Goal: Check status: Check status

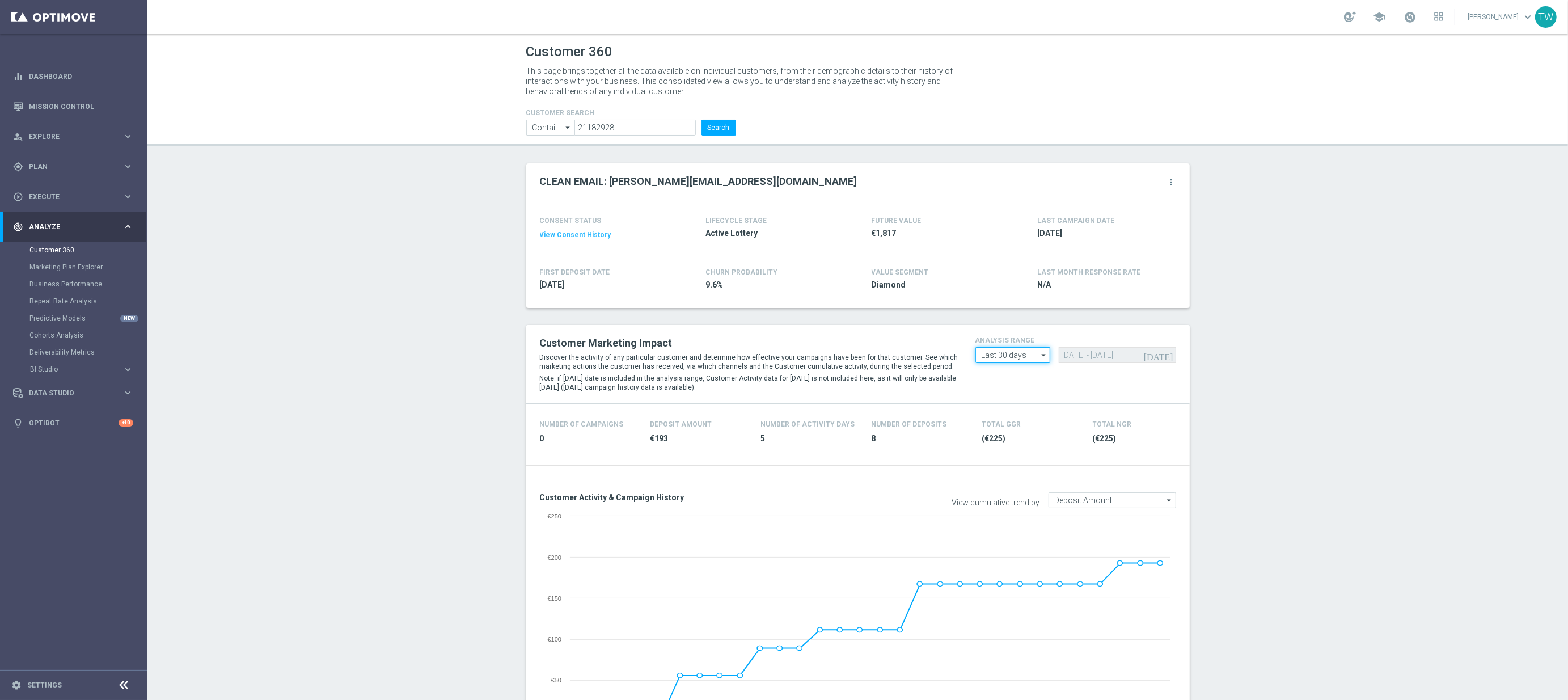
click at [1010, 360] on input "Last 30 days" at bounding box center [1013, 355] width 75 height 16
click at [1016, 422] on div "Custom" at bounding box center [1012, 422] width 75 height 16
type input "Custom"
click at [1085, 353] on input "[DATE] - [DATE]" at bounding box center [1117, 355] width 117 height 16
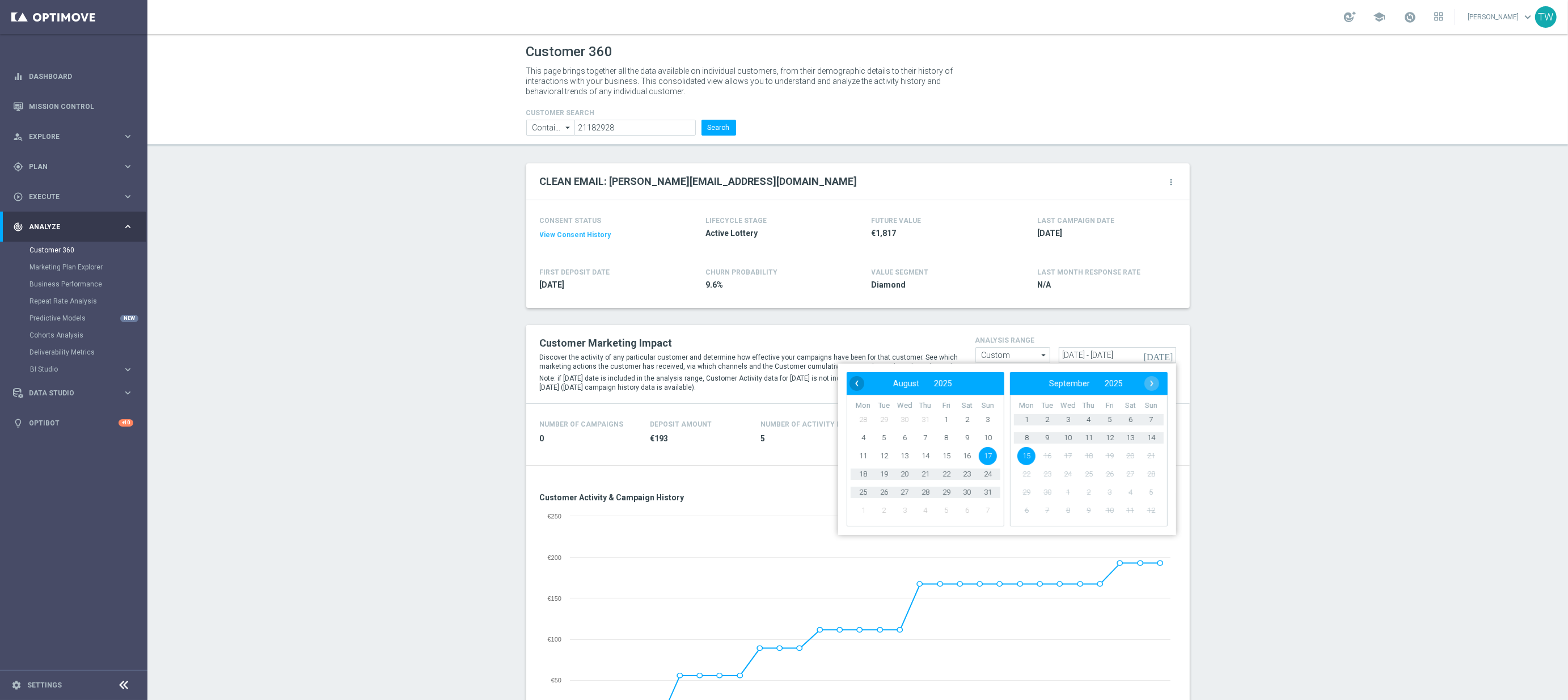
click at [856, 382] on span "‹" at bounding box center [857, 383] width 15 height 15
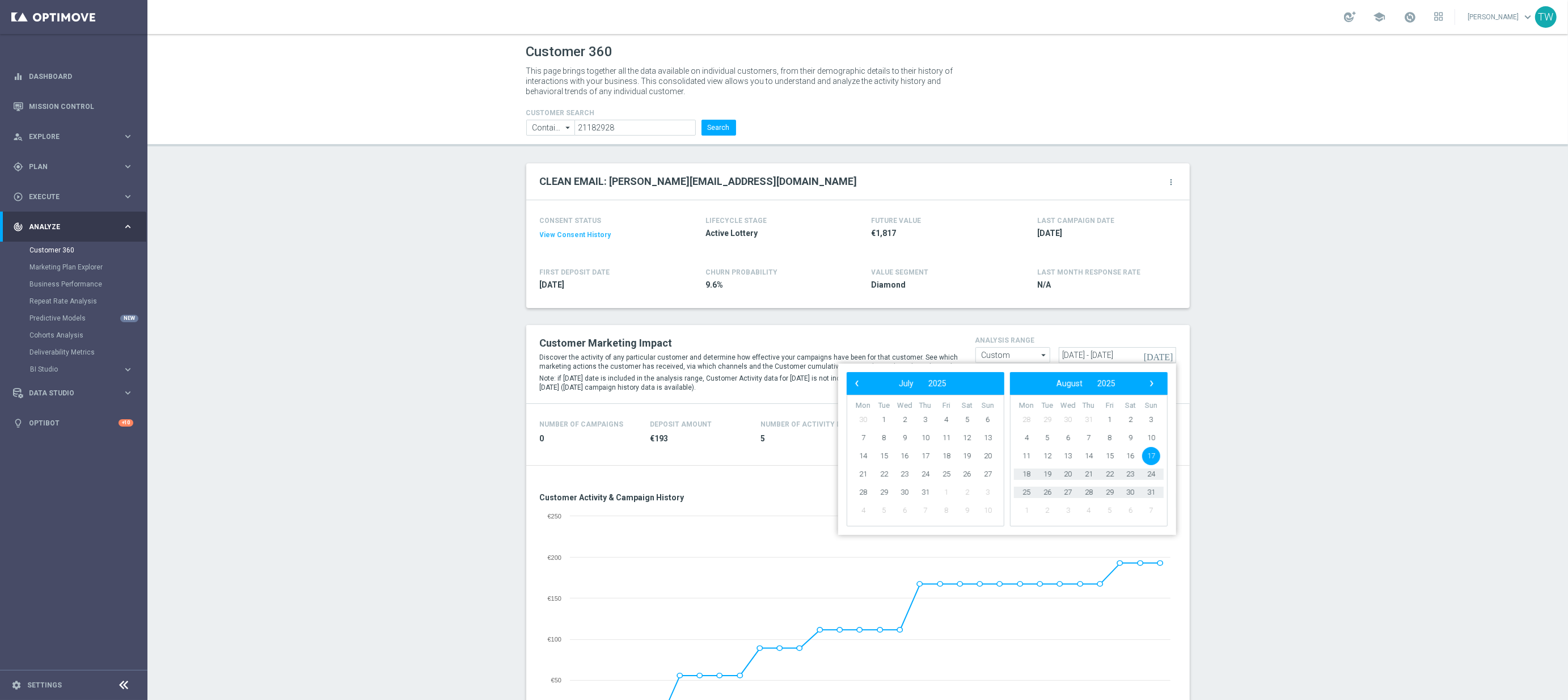
click at [856, 382] on span "‹" at bounding box center [857, 383] width 15 height 15
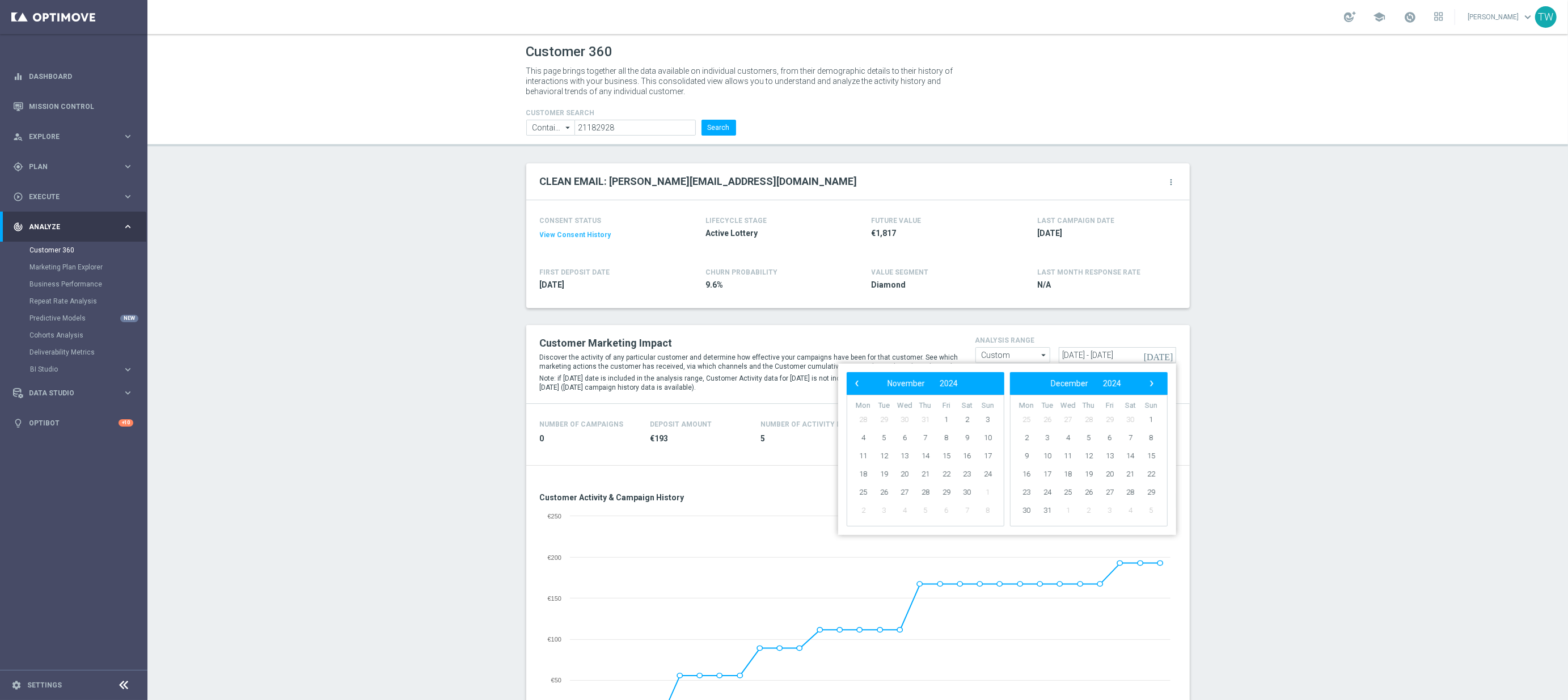
click at [856, 382] on span "‹" at bounding box center [857, 383] width 15 height 15
click at [985, 419] on span "1" at bounding box center [988, 420] width 18 height 18
click at [1150, 382] on span "›" at bounding box center [1152, 383] width 15 height 15
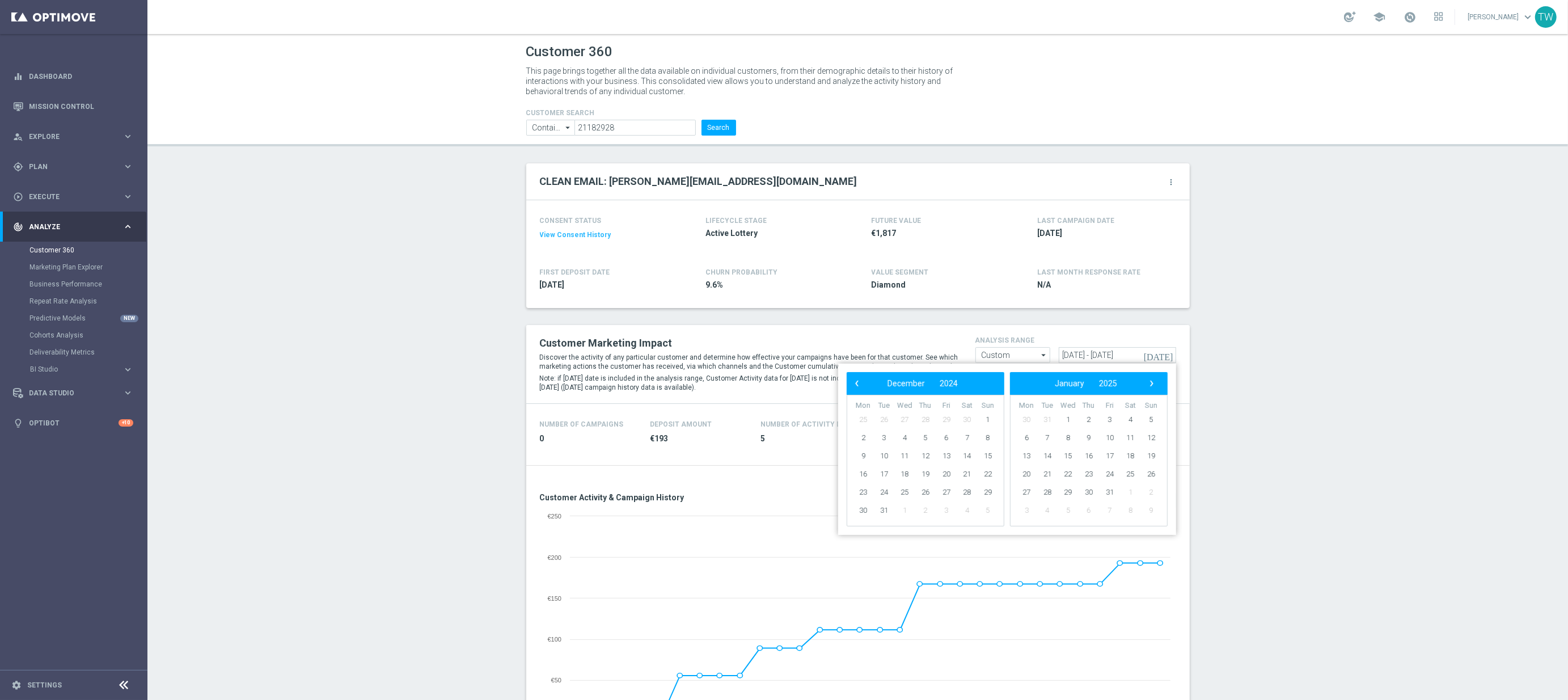
click at [1150, 382] on span "›" at bounding box center [1152, 383] width 15 height 15
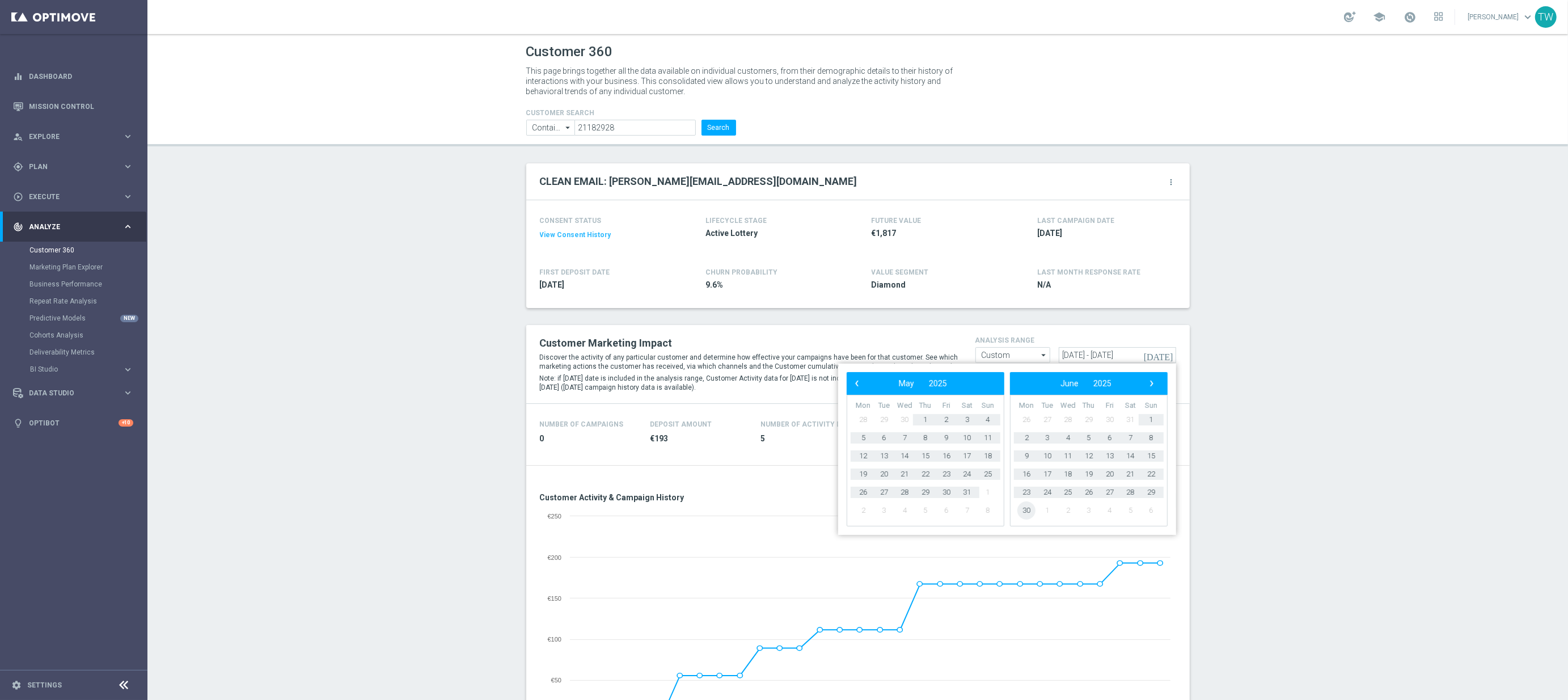
click at [1023, 510] on span "30" at bounding box center [1026, 511] width 18 height 18
type input "[DATE] - [DATE]"
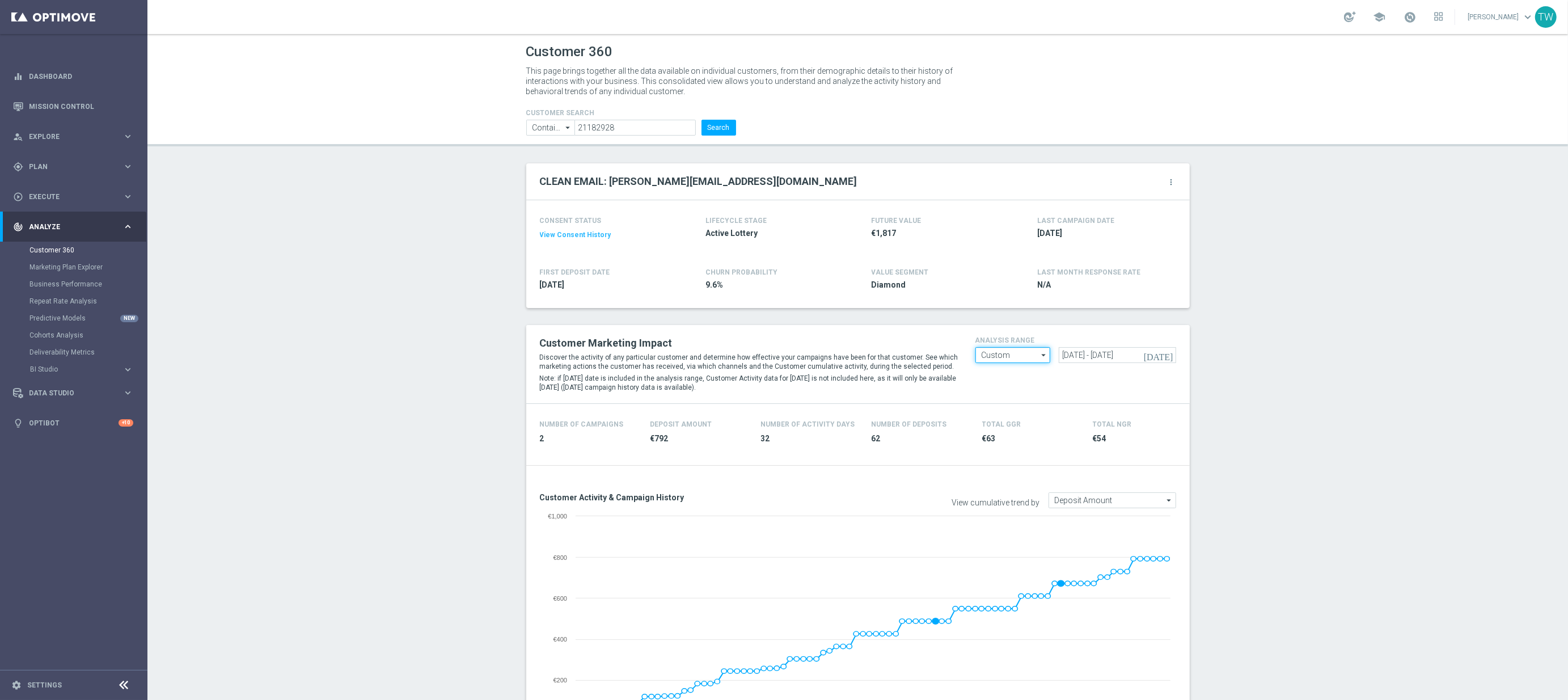
click at [1012, 355] on input "Custom" at bounding box center [1013, 355] width 75 height 16
click at [1079, 354] on input "[DATE] - [DATE]" at bounding box center [1117, 355] width 117 height 16
type input "Custom"
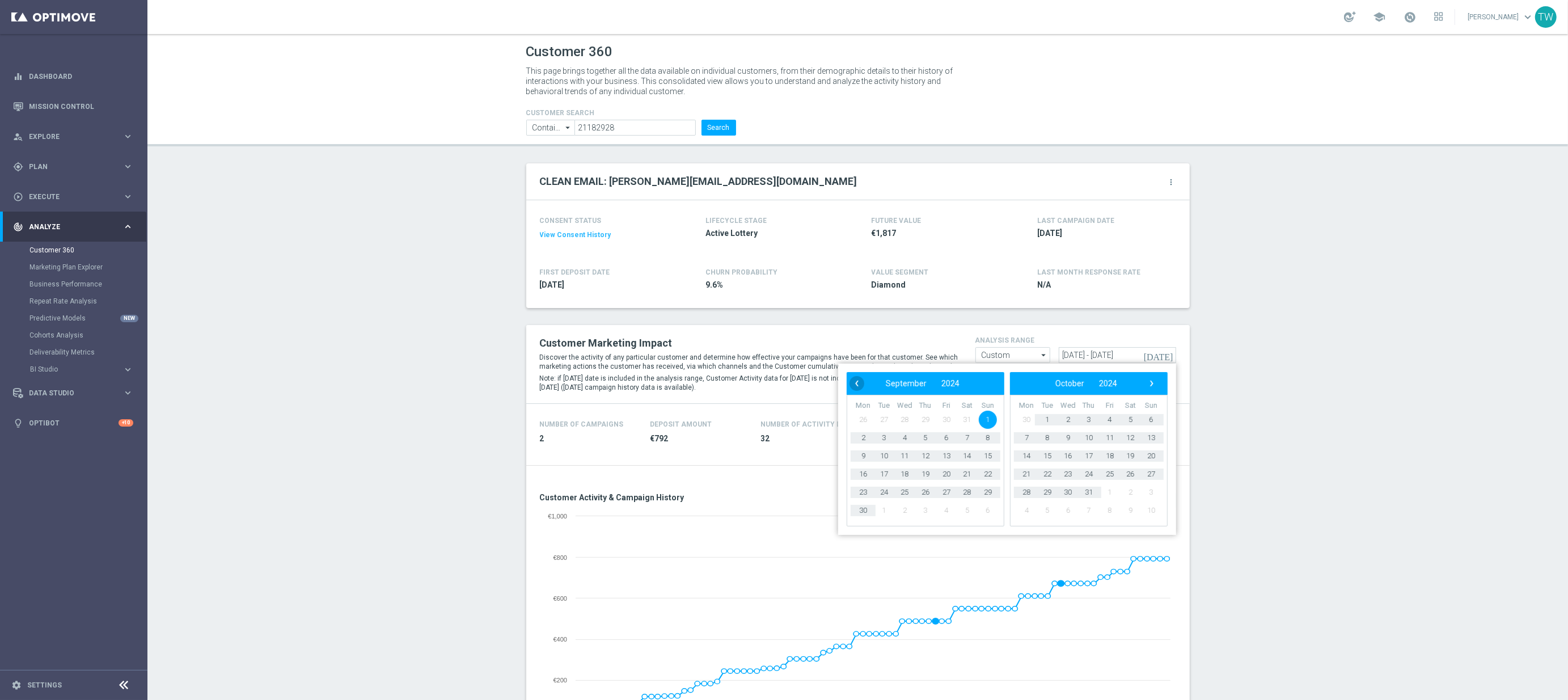
click at [859, 384] on span "‹" at bounding box center [857, 383] width 15 height 15
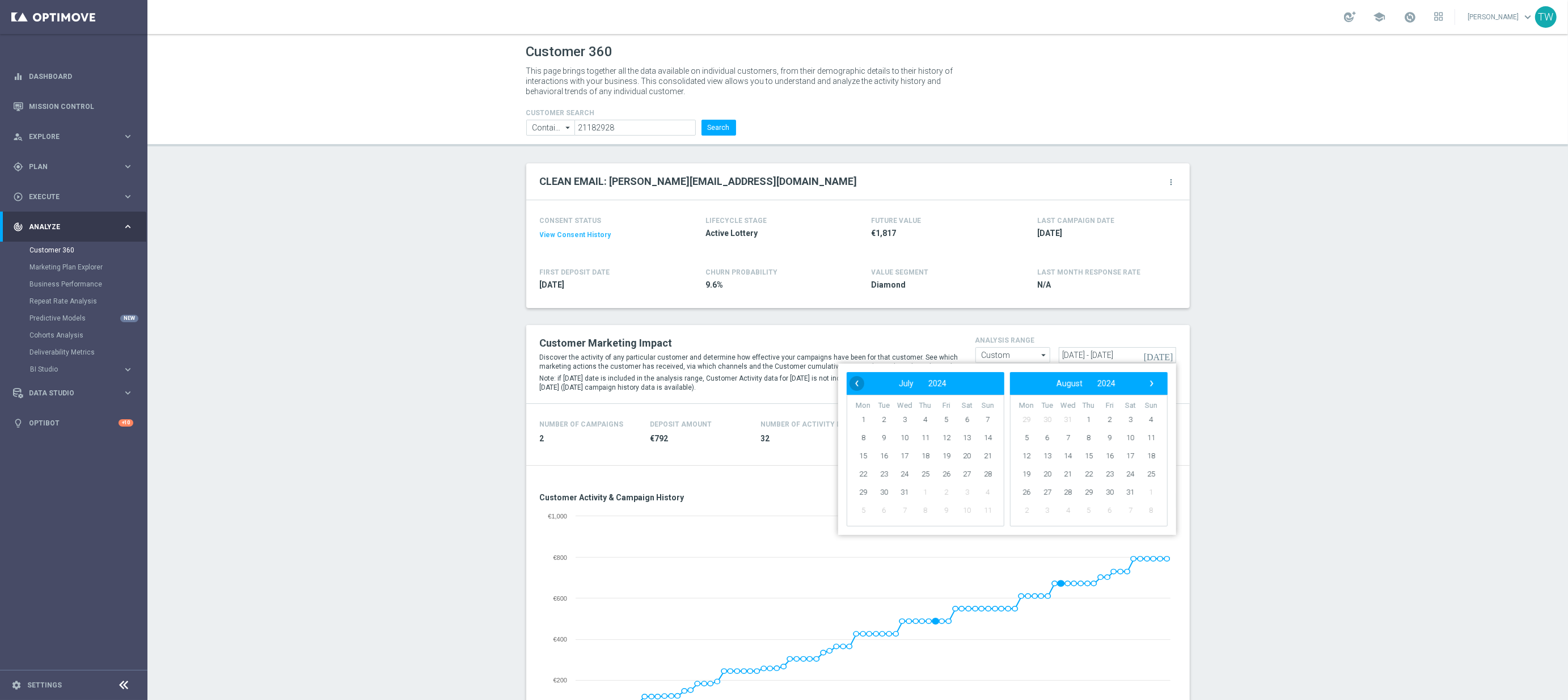
click at [859, 384] on span "‹" at bounding box center [857, 383] width 15 height 15
click at [961, 419] on span "1" at bounding box center [967, 420] width 18 height 18
click at [1153, 382] on span "›" at bounding box center [1152, 383] width 15 height 15
click at [1144, 427] on td "3" at bounding box center [1151, 420] width 21 height 18
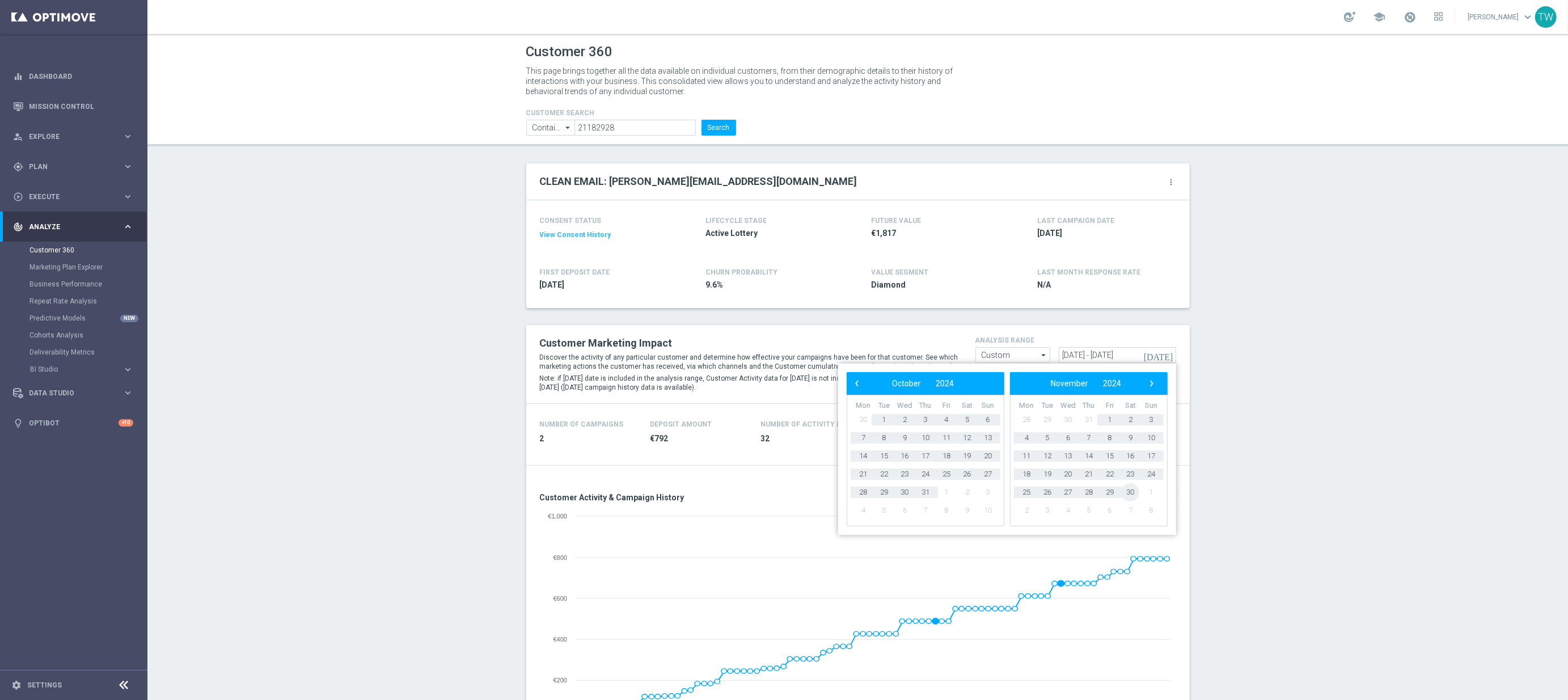
click at [1134, 493] on span "30" at bounding box center [1130, 492] width 18 height 18
type input "[DATE] - [DATE]"
